Goal: Task Accomplishment & Management: Manage account settings

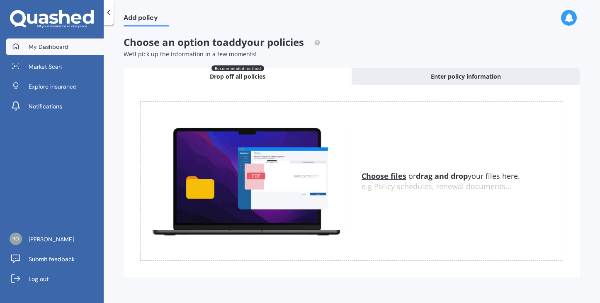
click at [45, 47] on span "My Dashboard" at bounding box center [49, 47] width 40 height 8
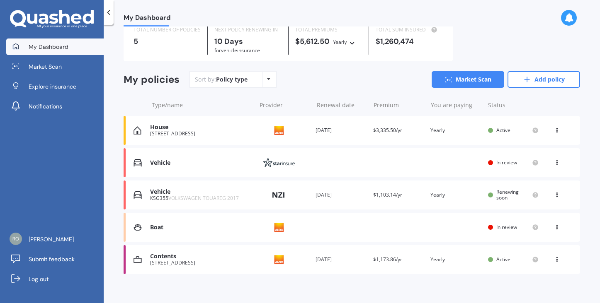
scroll to position [36, 0]
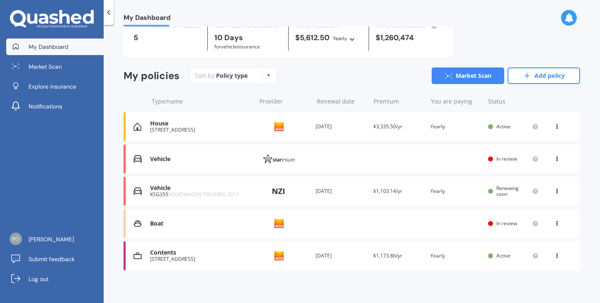
click at [554, 155] on icon at bounding box center [557, 157] width 6 height 5
click at [161, 156] on div "Vehicle" at bounding box center [201, 159] width 102 height 7
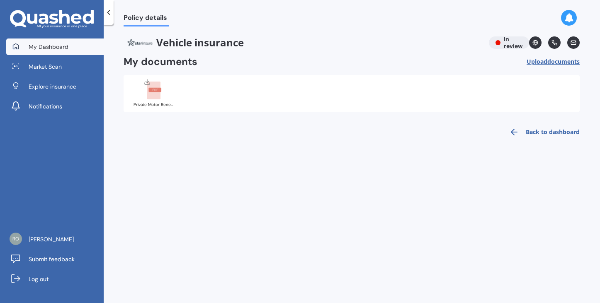
click at [49, 49] on span "My Dashboard" at bounding box center [49, 47] width 40 height 8
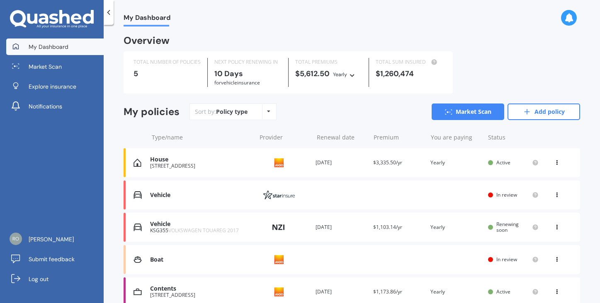
click at [554, 193] on icon at bounding box center [557, 193] width 6 height 5
click at [572, 131] on div "Type/name Provider Renewal date Premium You are paying Status" at bounding box center [352, 138] width 456 height 22
click at [554, 258] on icon at bounding box center [557, 258] width 6 height 5
click at [551, 135] on div at bounding box center [557, 137] width 25 height 8
